Goal: Check status: Check status

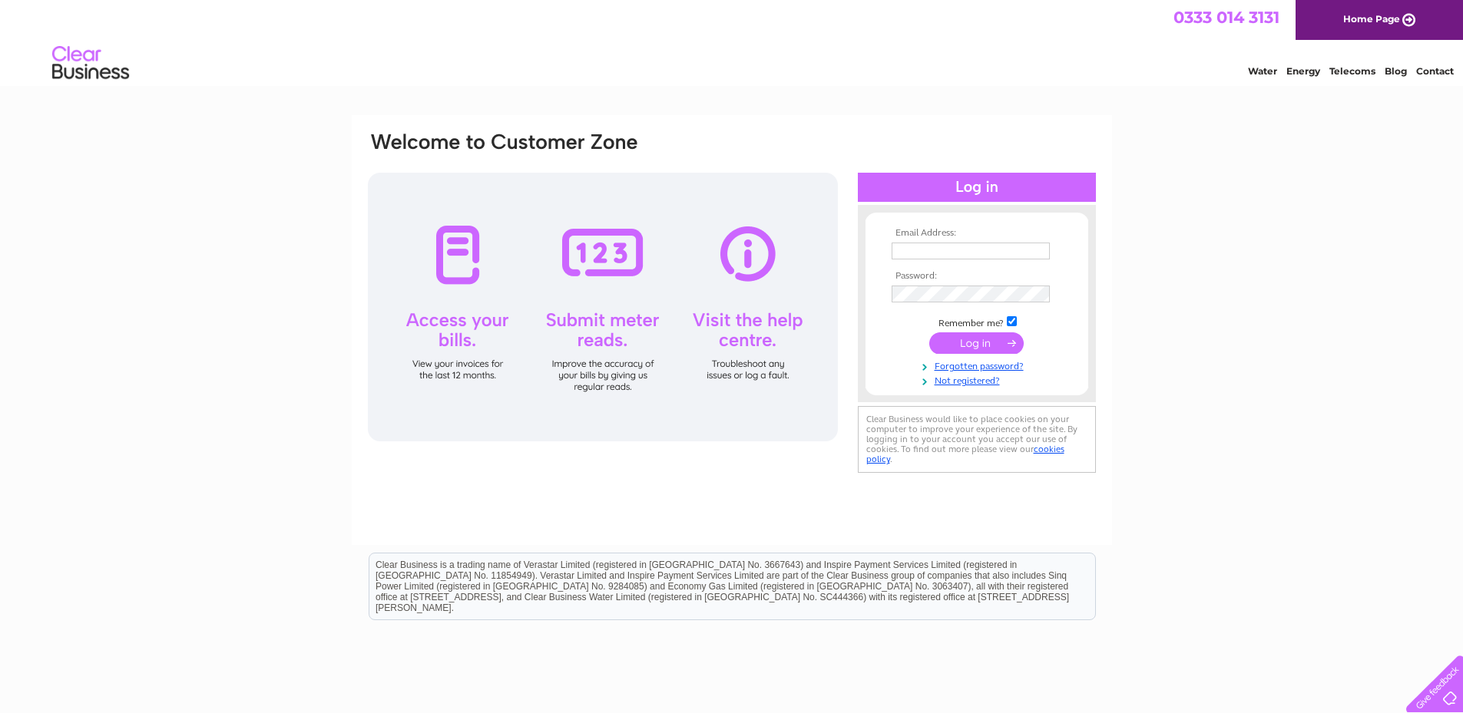
type input "purchaseledger.stranraer@lactalis.co.uk"
click at [972, 342] on input "submit" at bounding box center [976, 344] width 94 height 22
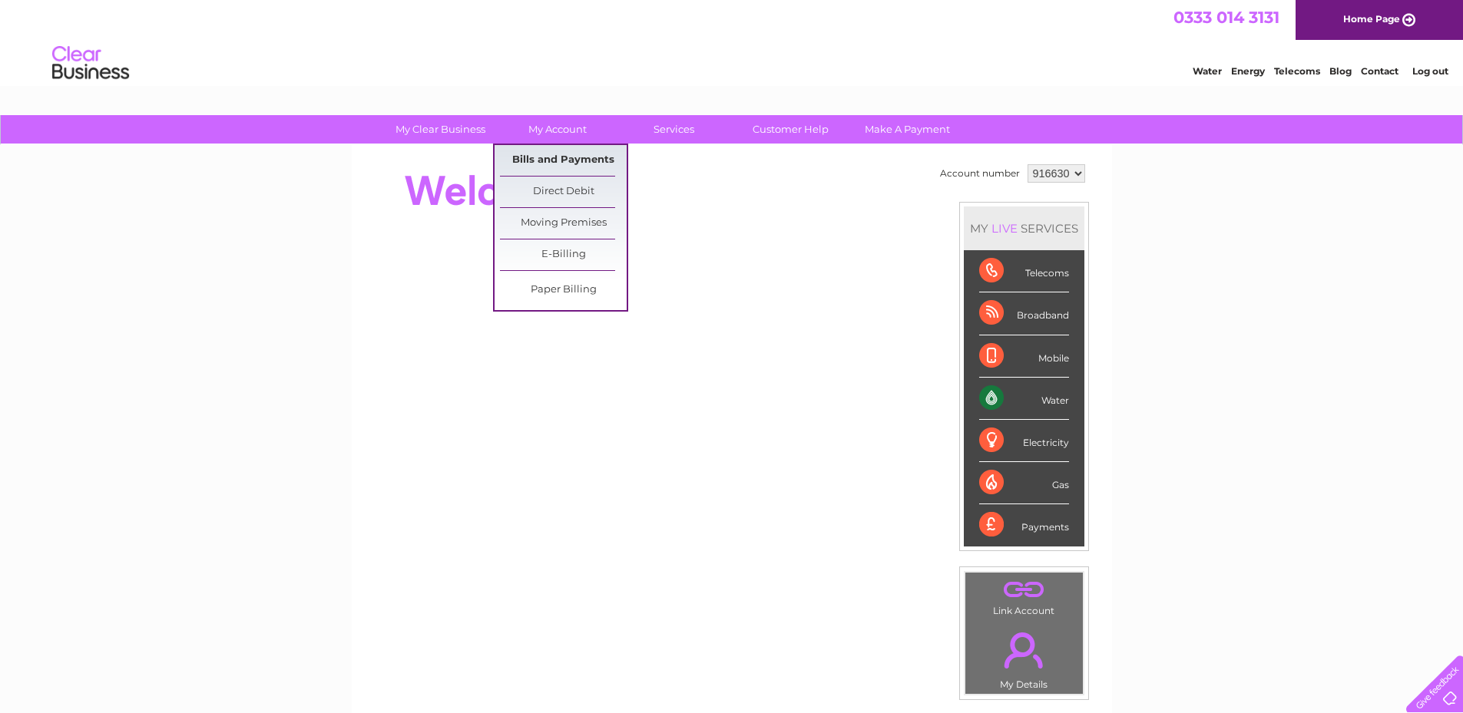
click at [554, 157] on link "Bills and Payments" at bounding box center [563, 160] width 127 height 31
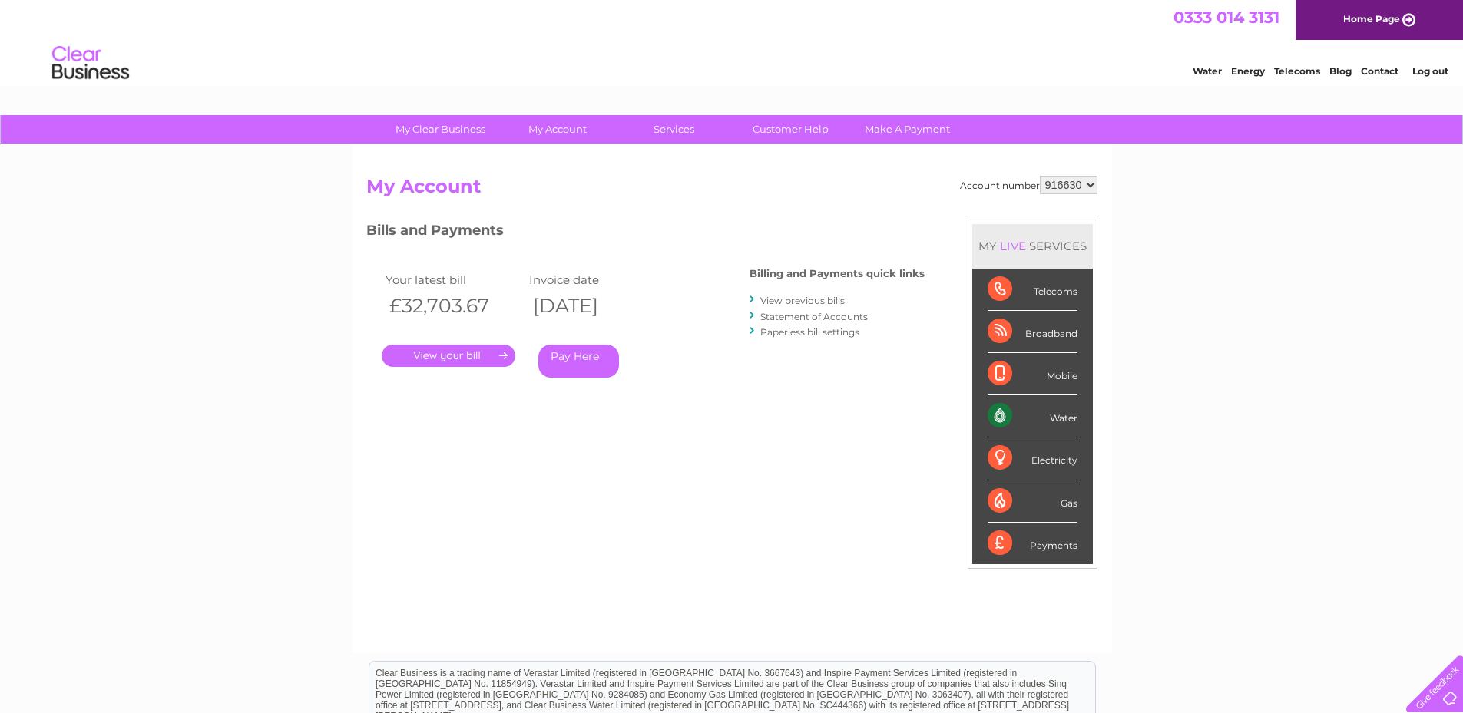
click at [456, 349] on link "." at bounding box center [449, 356] width 134 height 22
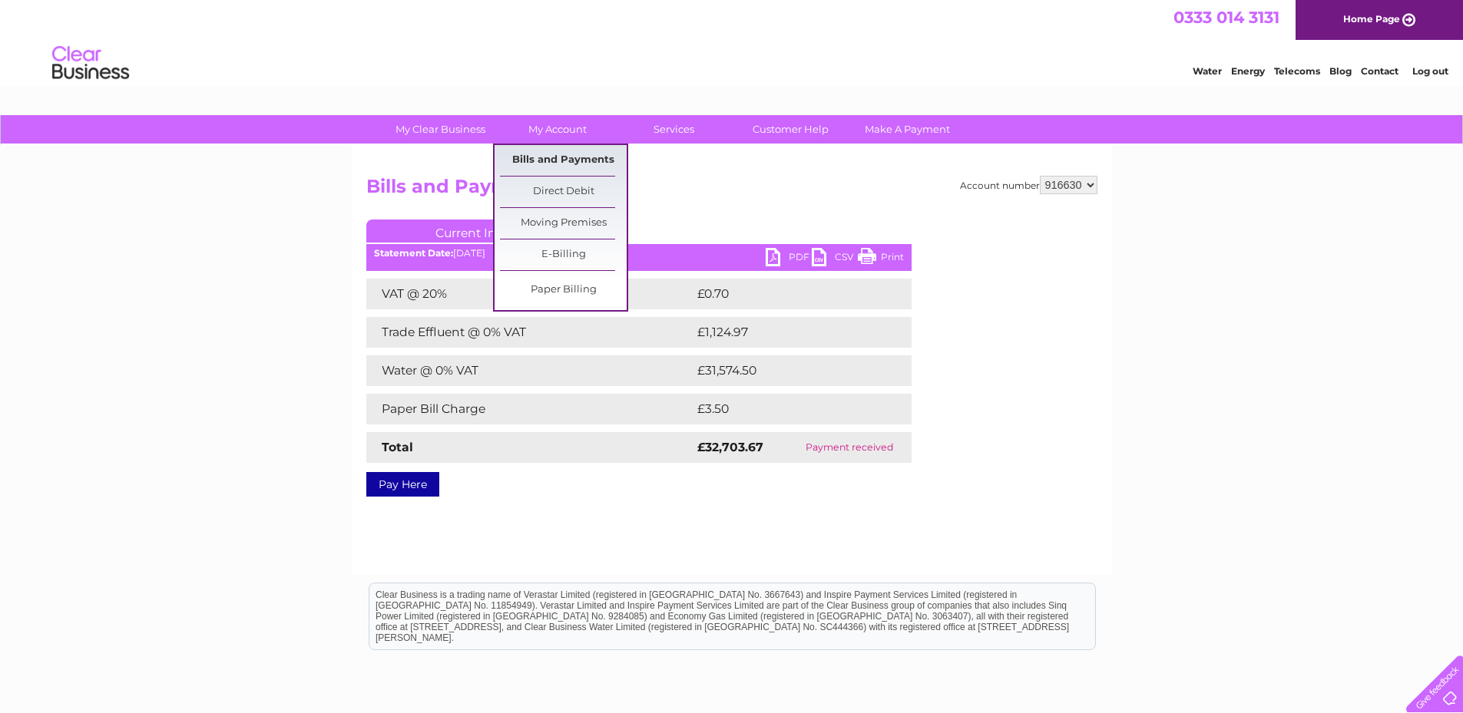
click at [559, 157] on link "Bills and Payments" at bounding box center [563, 160] width 127 height 31
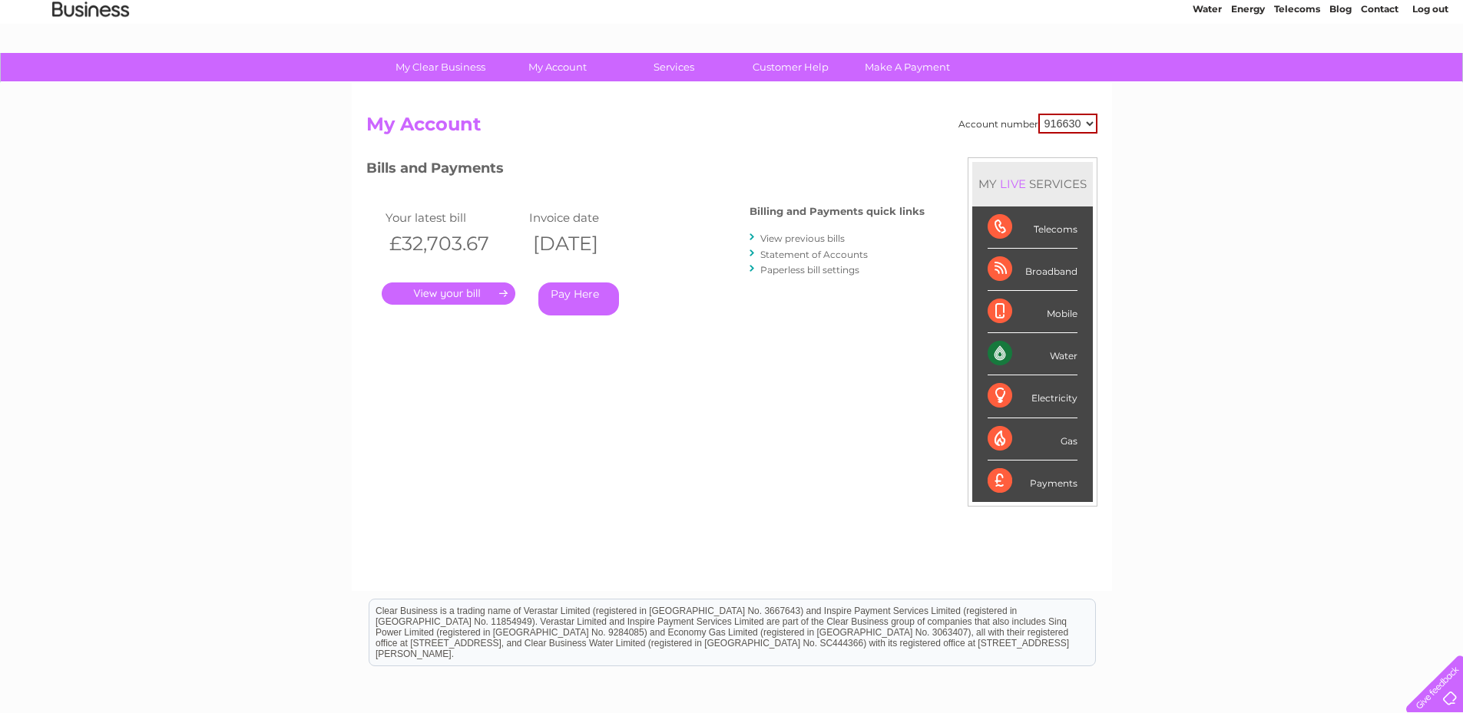
scroll to position [61, 0]
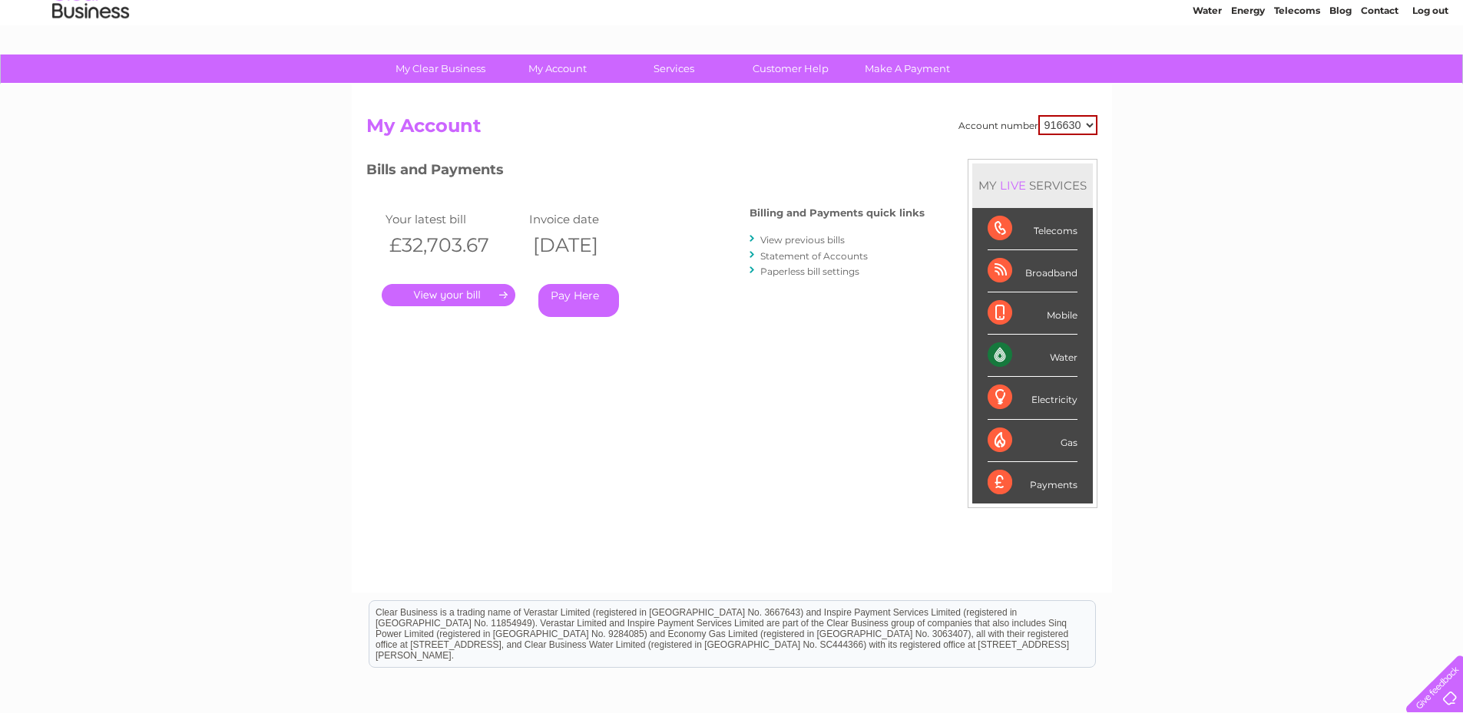
drag, startPoint x: 796, startPoint y: 240, endPoint x: 789, endPoint y: 240, distance: 7.7
click at [796, 239] on link "View previous bills" at bounding box center [802, 240] width 84 height 12
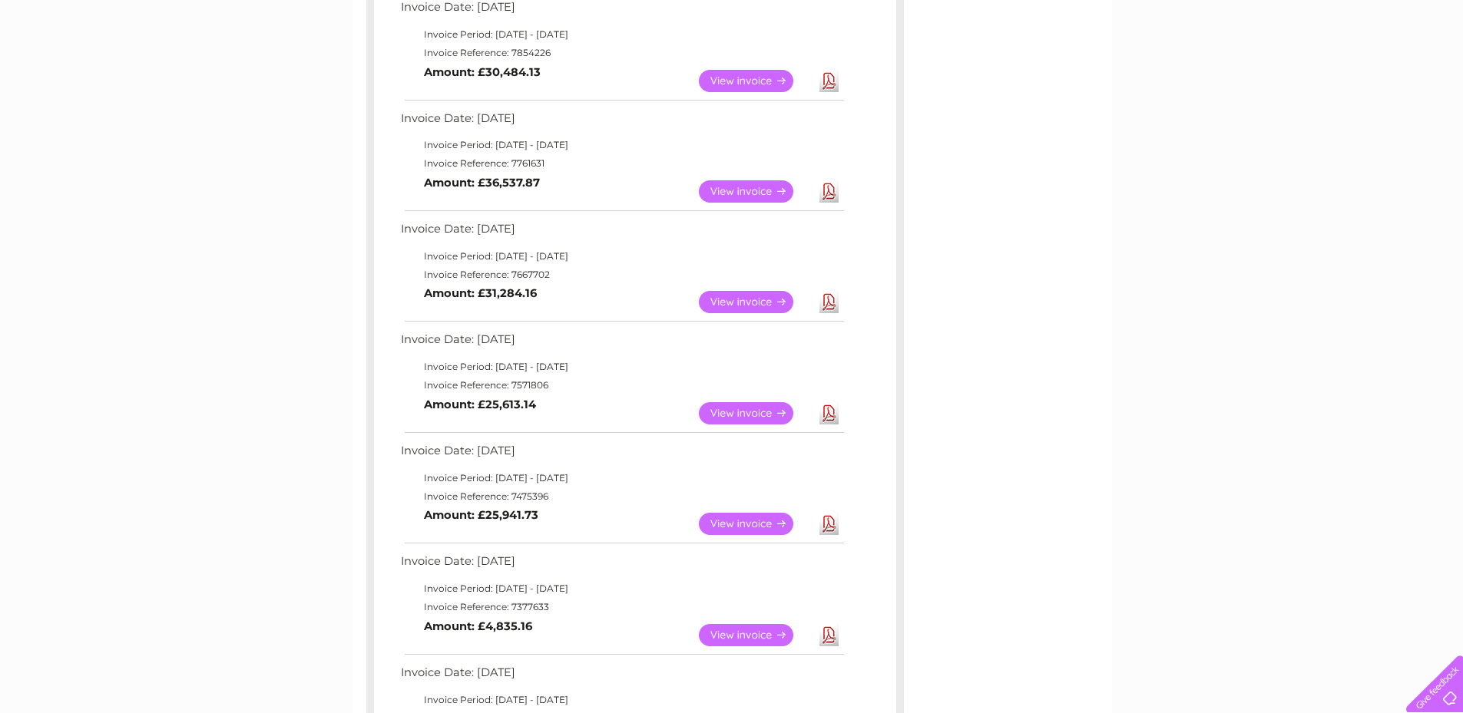
scroll to position [538, 0]
